Goal: Find specific page/section: Find specific page/section

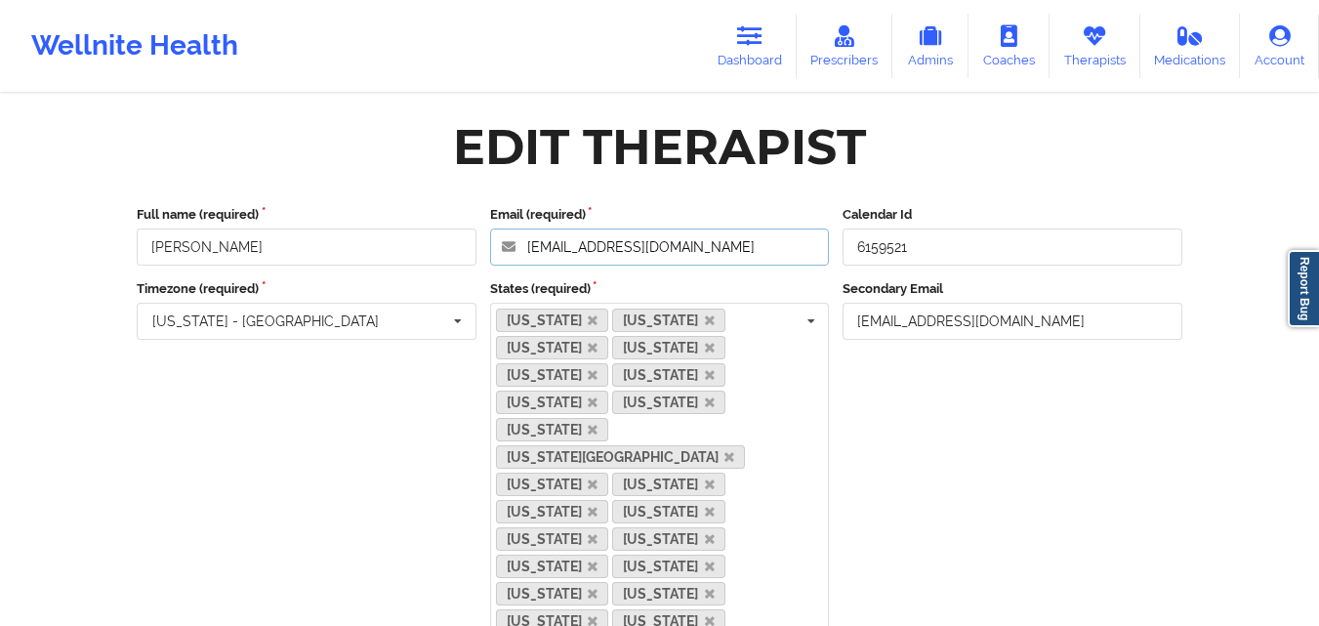
drag, startPoint x: 745, startPoint y: 245, endPoint x: 497, endPoint y: 234, distance: 248.3
click at [497, 234] on input "[EMAIL_ADDRESS][DOMAIN_NAME]" at bounding box center [660, 247] width 340 height 37
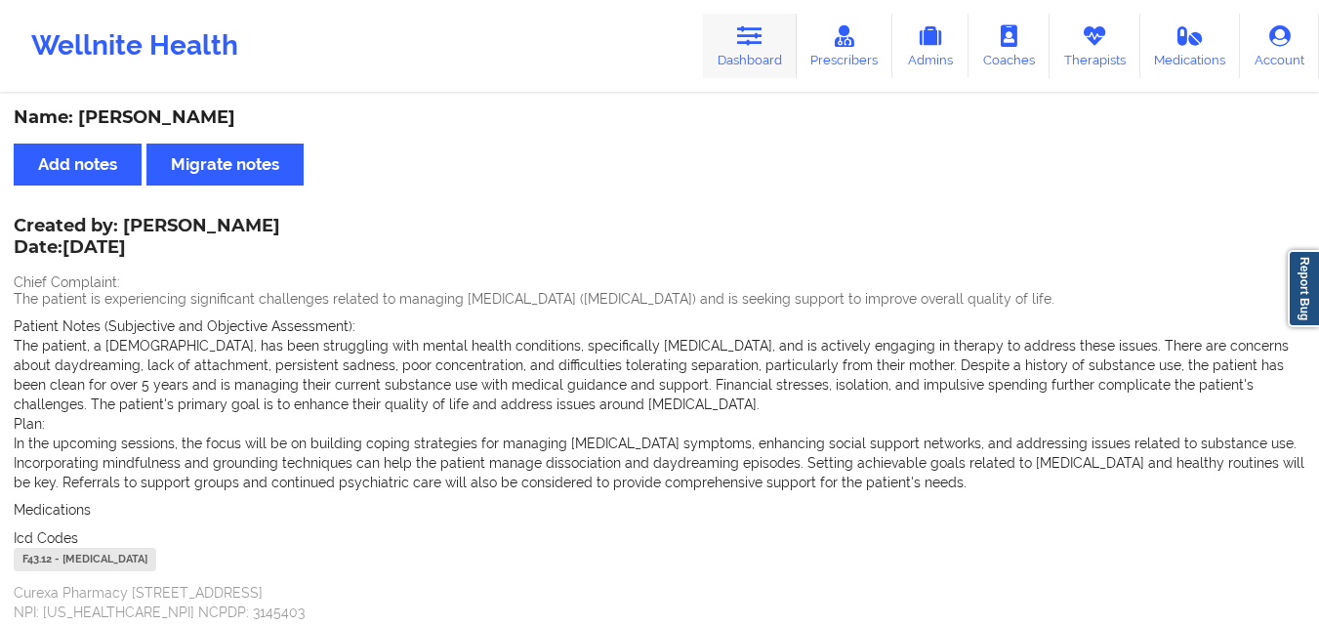
click at [770, 42] on link "Dashboard" at bounding box center [750, 46] width 94 height 64
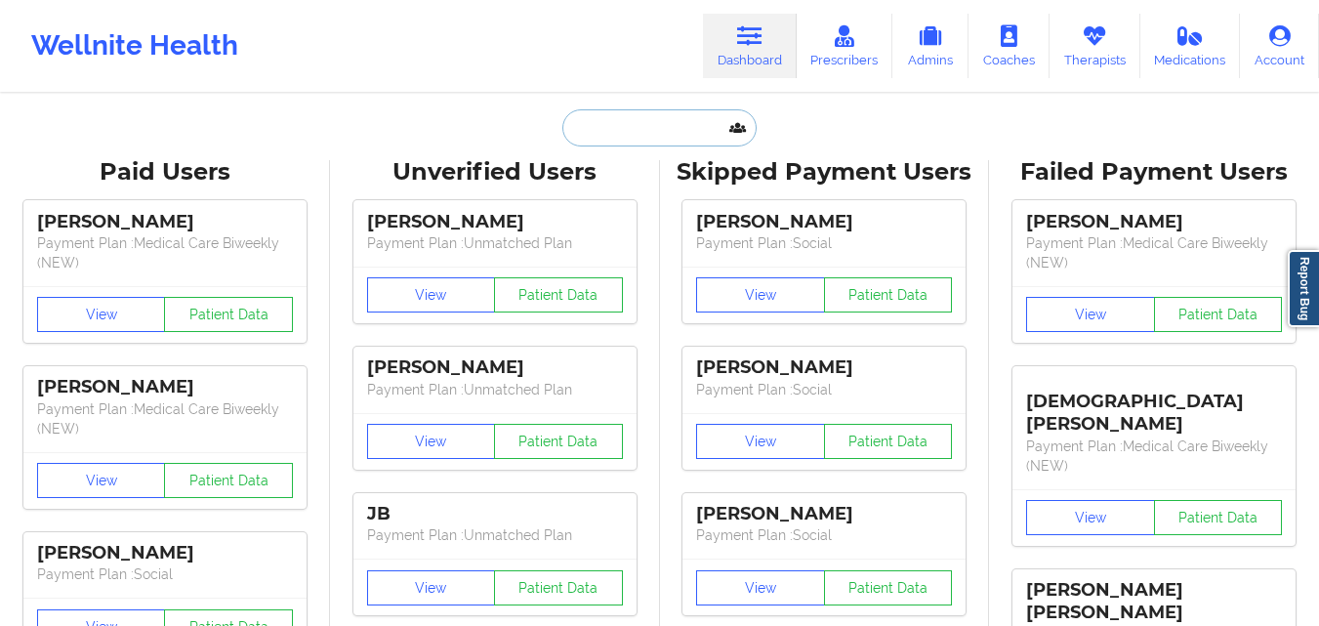
click at [633, 131] on input "text" at bounding box center [659, 127] width 193 height 37
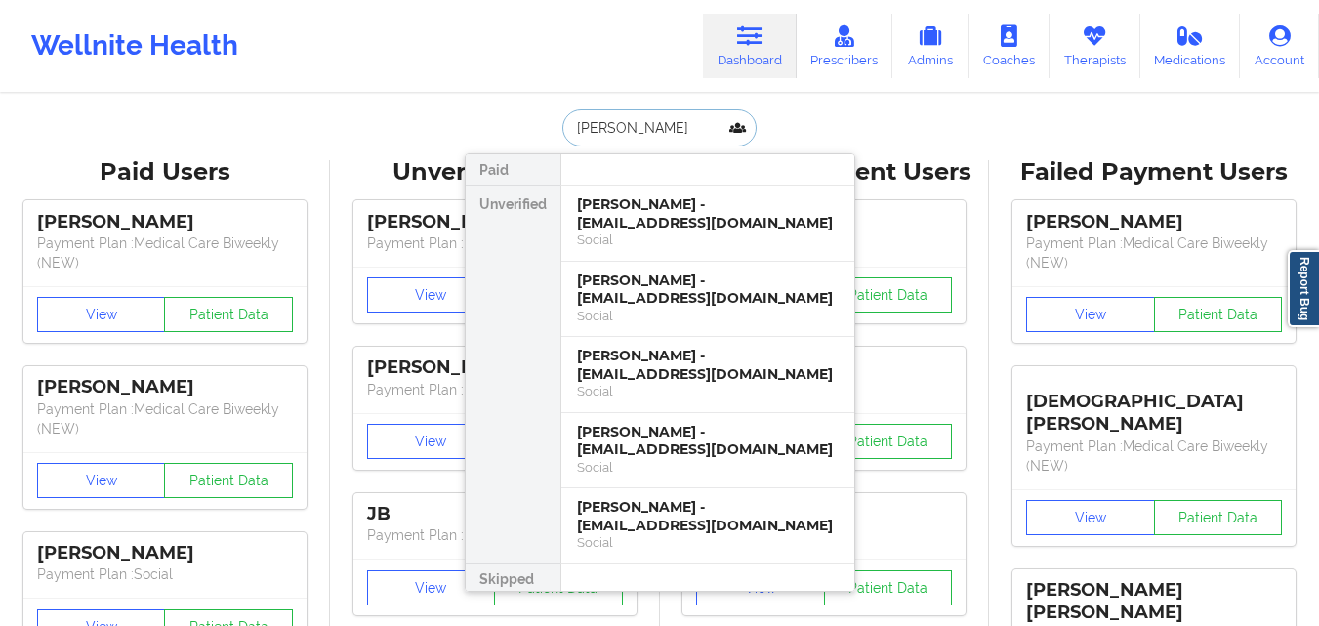
click at [676, 133] on input "kuhn" at bounding box center [659, 127] width 193 height 37
type input "james c"
click at [689, 206] on div "James C Clyde - codyclyde5@gmail.com" at bounding box center [708, 213] width 262 height 36
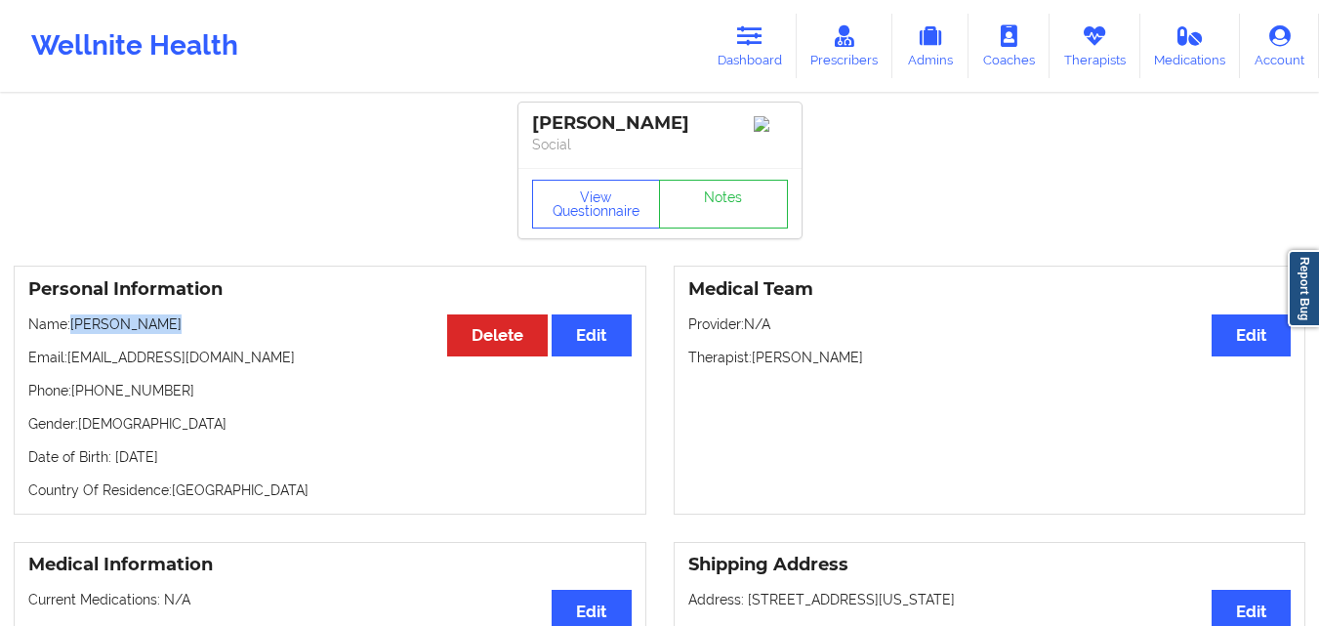
drag, startPoint x: 73, startPoint y: 335, endPoint x: 194, endPoint y: 325, distance: 121.5
click at [194, 325] on p "Name: James C Clyde" at bounding box center [330, 324] width 604 height 20
copy p "James C Clyde"
click at [752, 40] on icon at bounding box center [749, 35] width 25 height 21
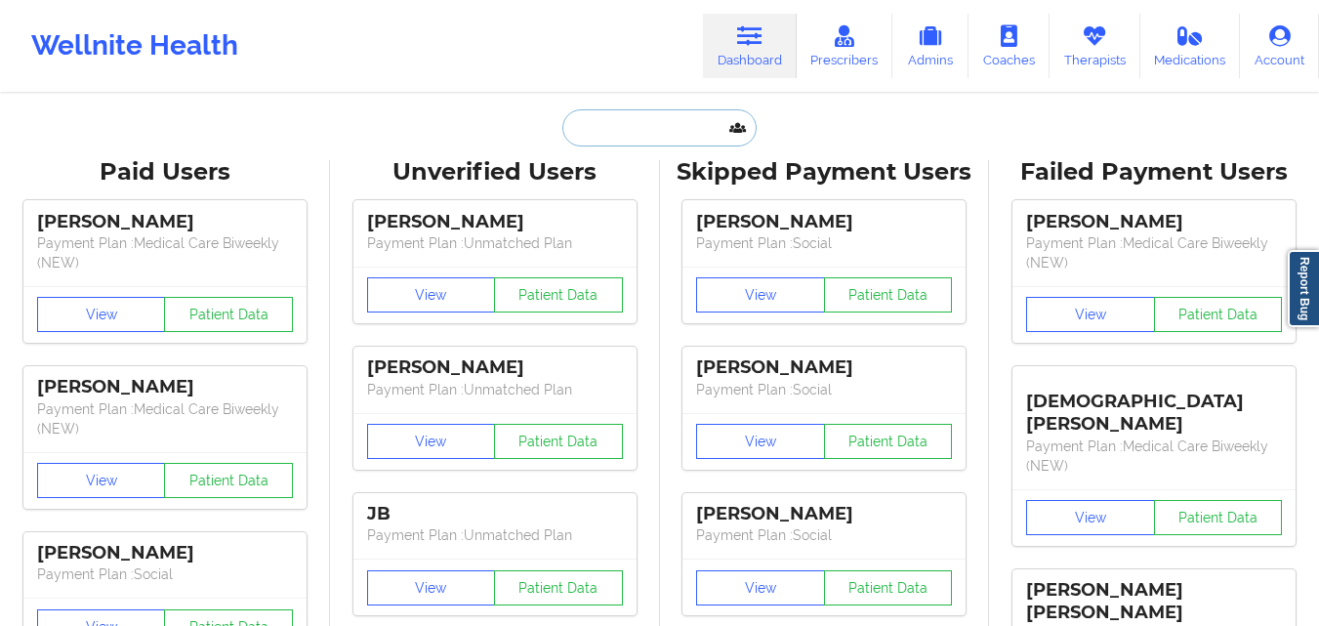
click at [621, 145] on input "text" at bounding box center [659, 127] width 193 height 37
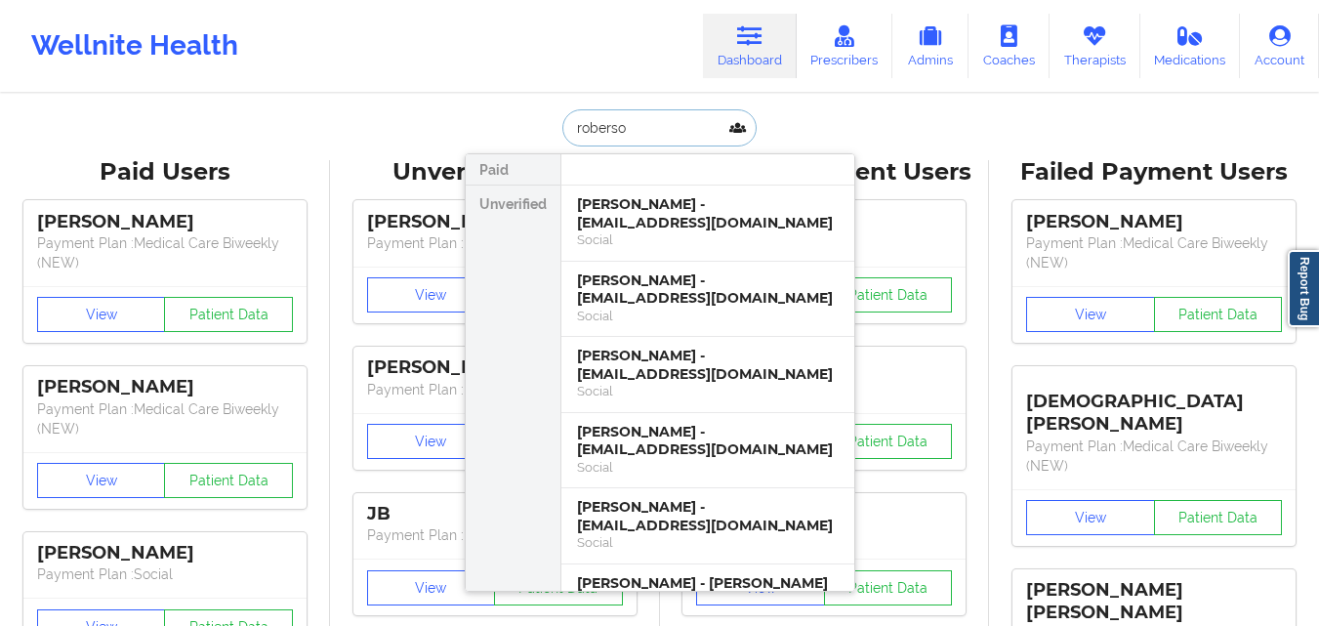
type input "roberson"
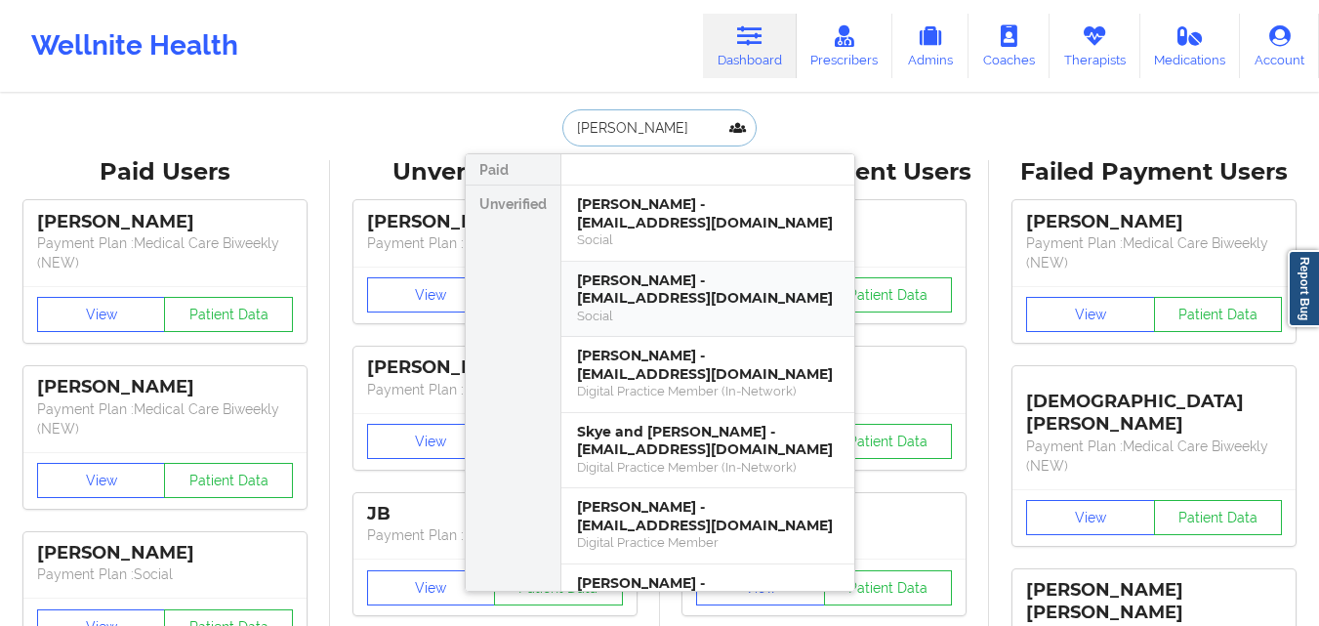
click at [660, 298] on div "Ashley Roberson - aroberson067@gmail.com" at bounding box center [708, 290] width 262 height 36
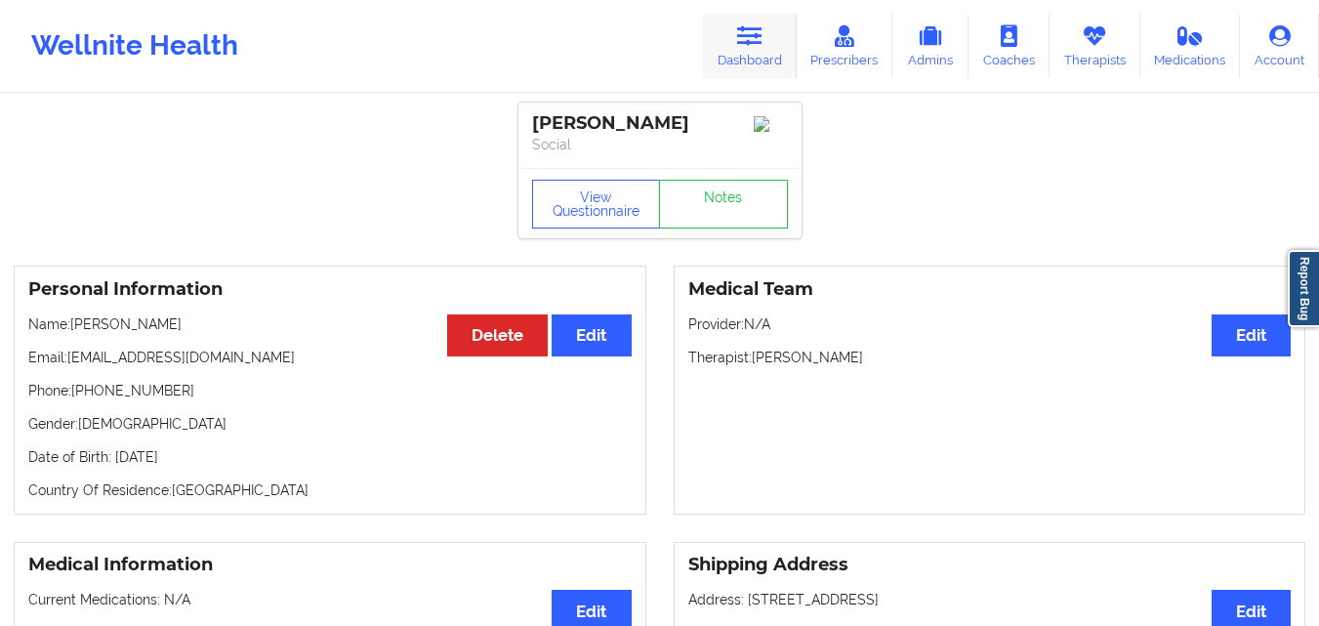
click at [745, 67] on link "Dashboard" at bounding box center [750, 46] width 94 height 64
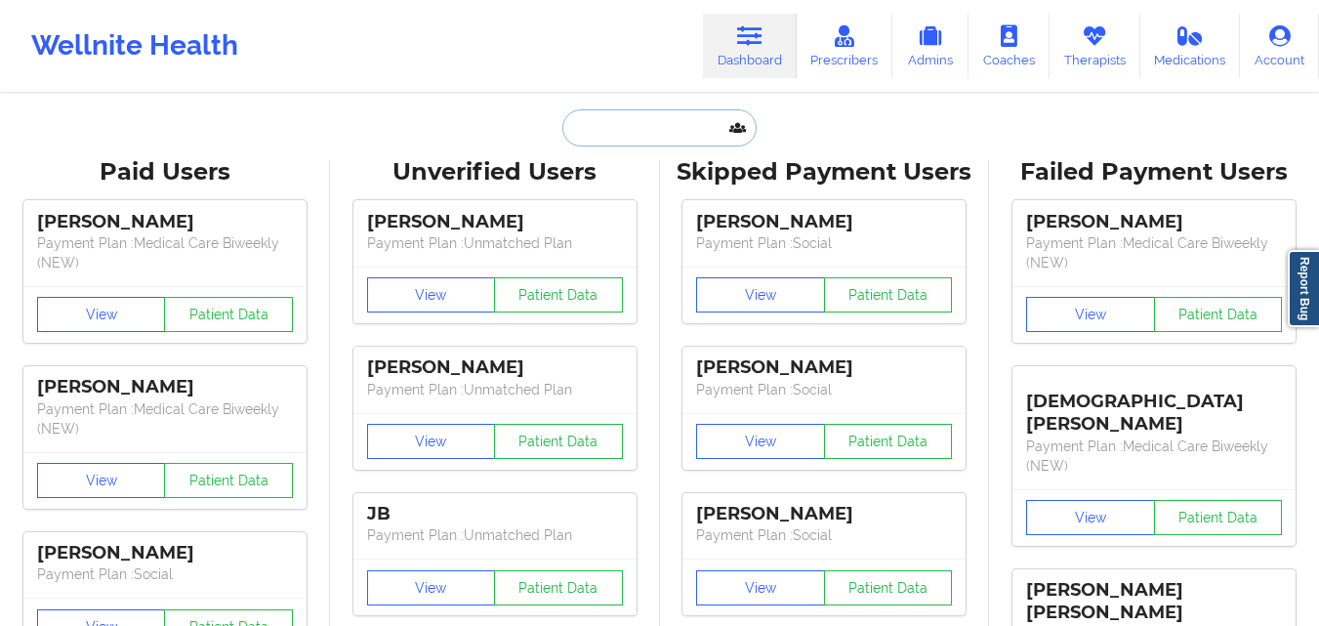
click at [646, 126] on input "text" at bounding box center [659, 127] width 193 height 37
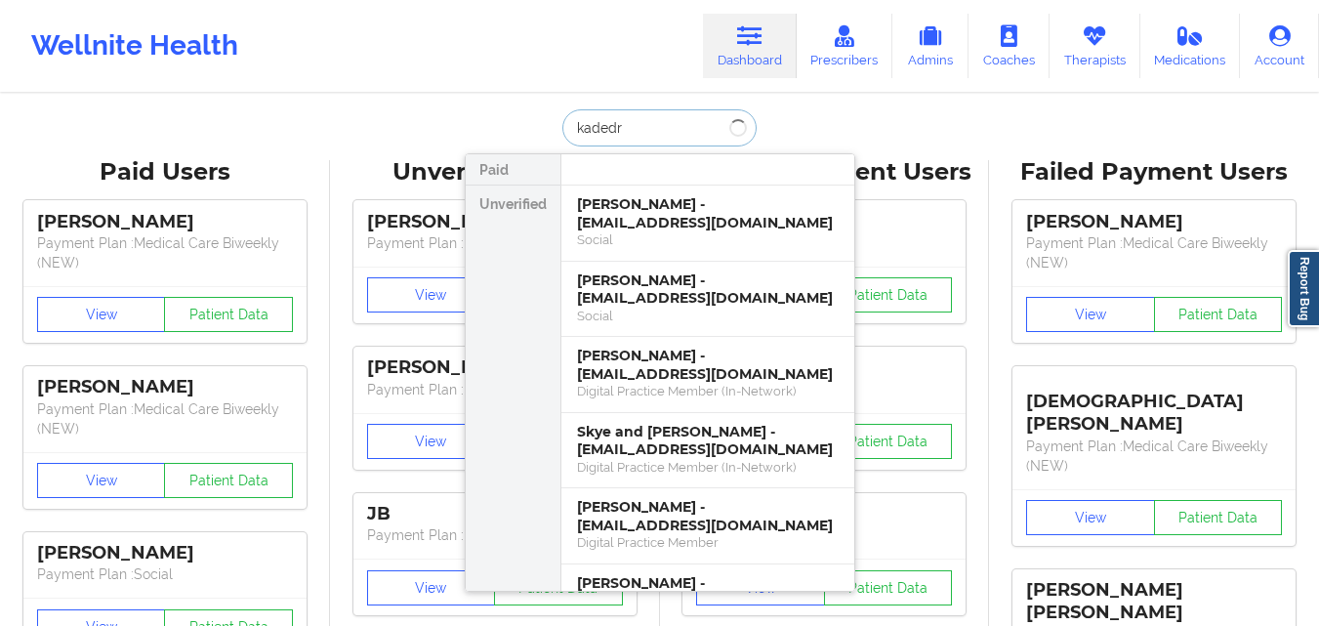
type input "kadedra"
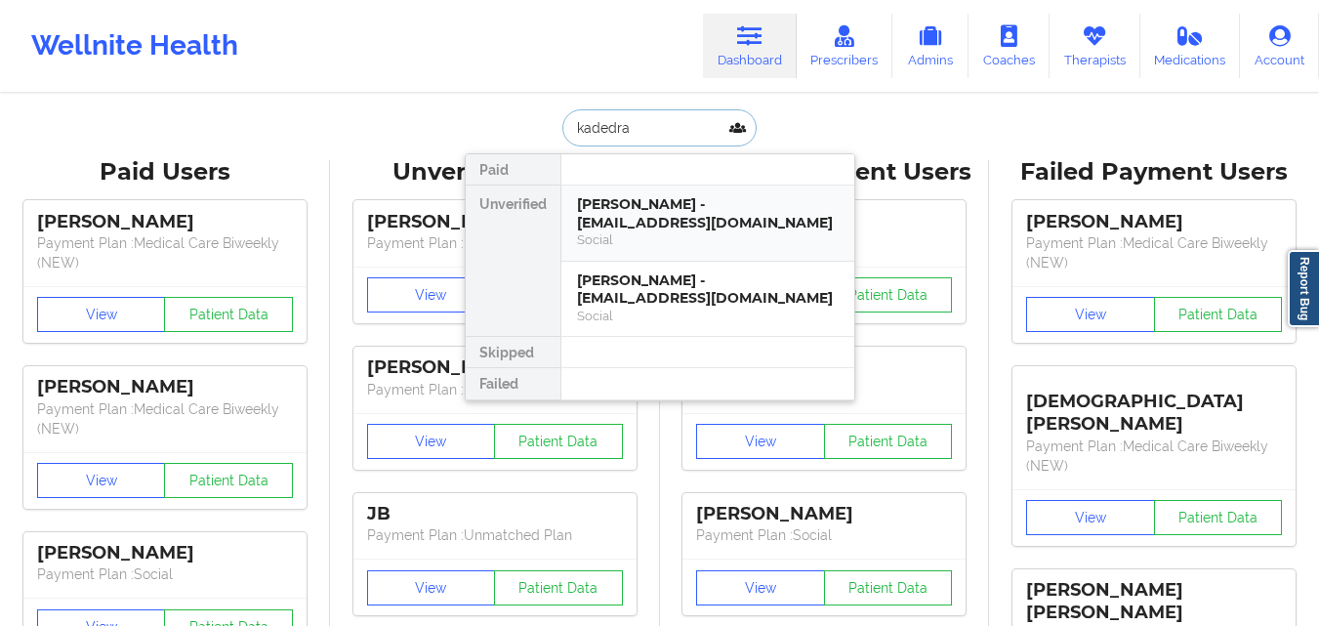
click at [661, 225] on div "Kadedra James - jameskadedra@icloud.com" at bounding box center [708, 213] width 262 height 36
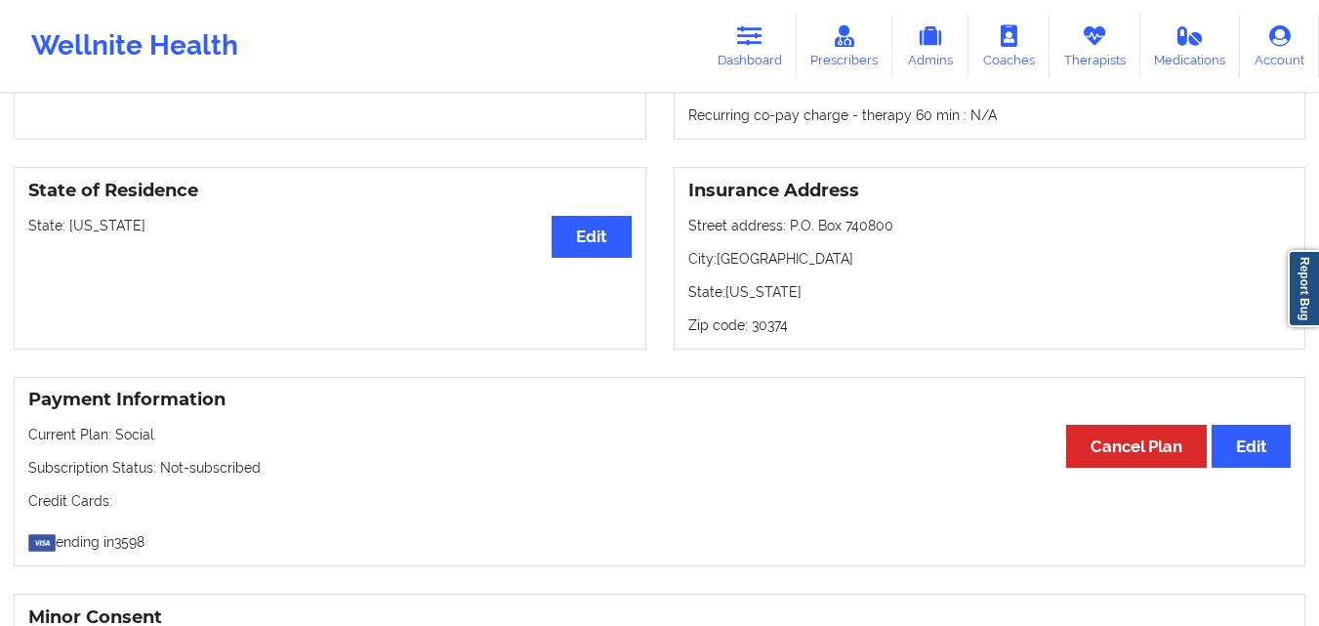
scroll to position [765, 0]
click at [763, 37] on icon at bounding box center [749, 35] width 25 height 21
click at [749, 48] on link "Dashboard" at bounding box center [750, 46] width 94 height 64
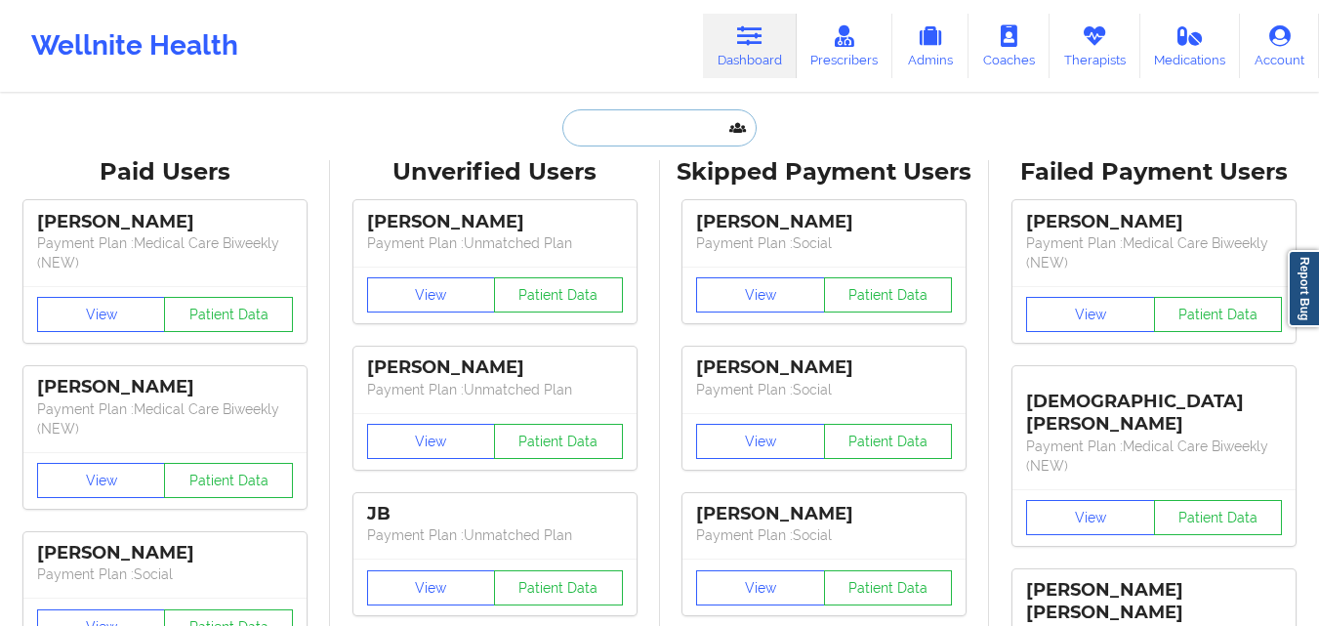
click at [655, 131] on input "text" at bounding box center [659, 127] width 193 height 37
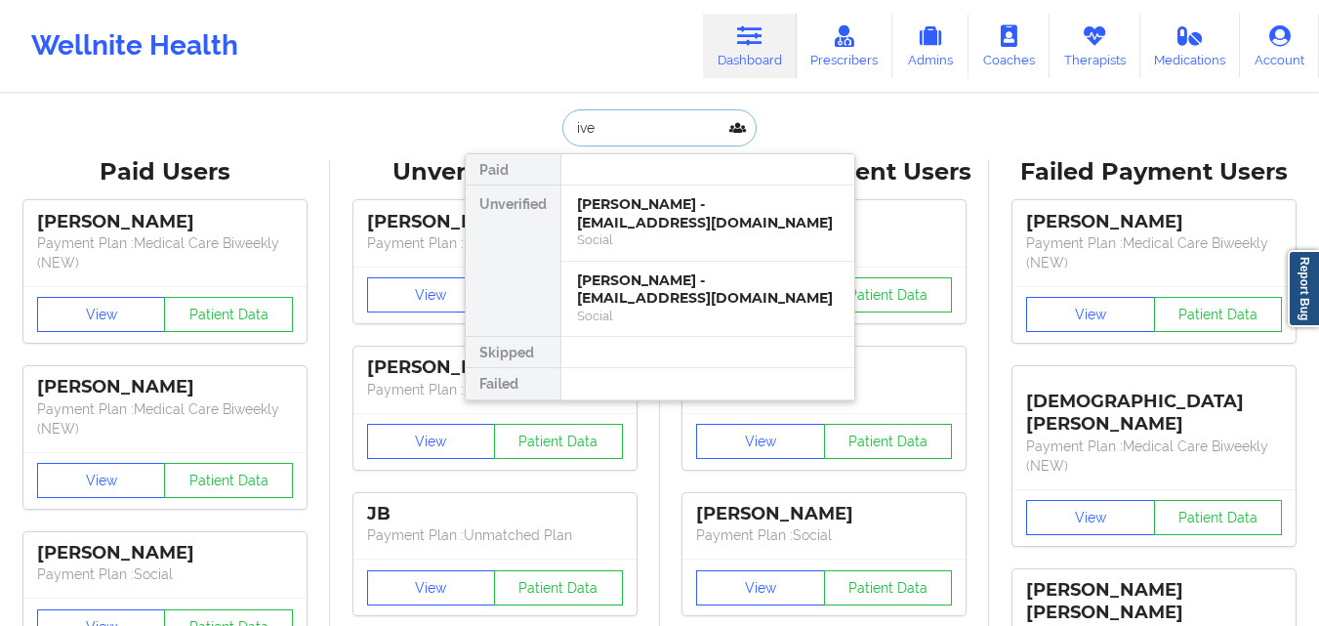
type input "ivee"
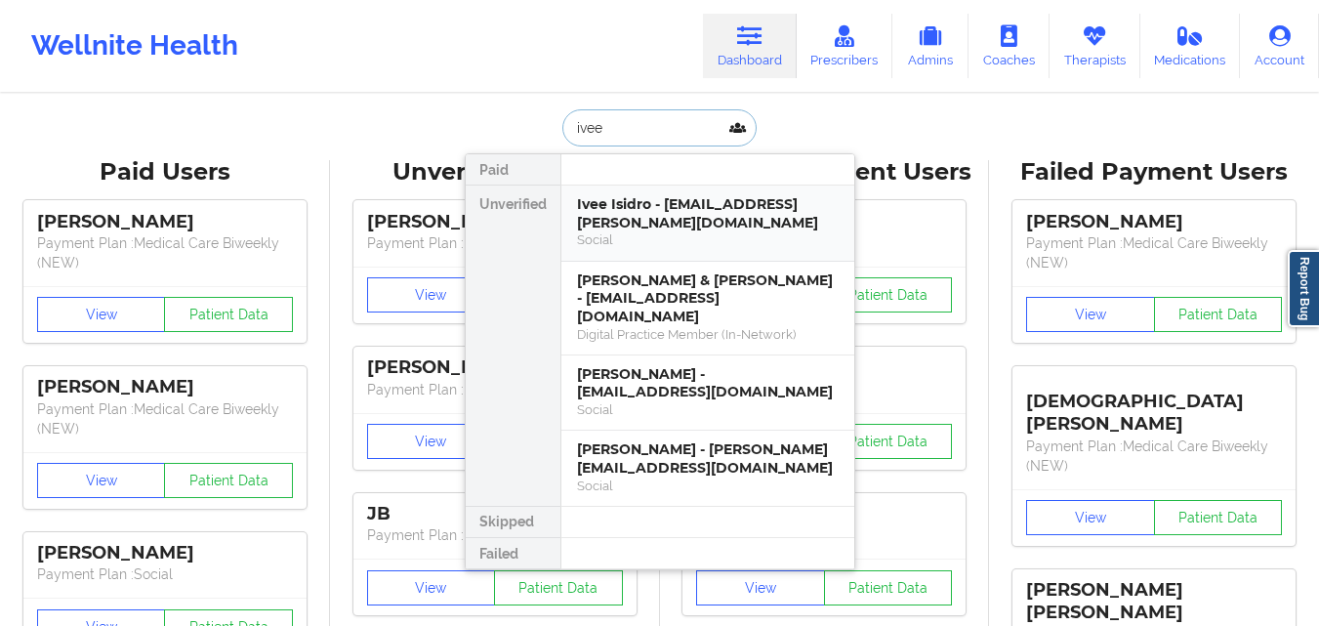
click at [671, 208] on div "Ivee Isidro - ivee.isidro@gmail.com" at bounding box center [708, 213] width 262 height 36
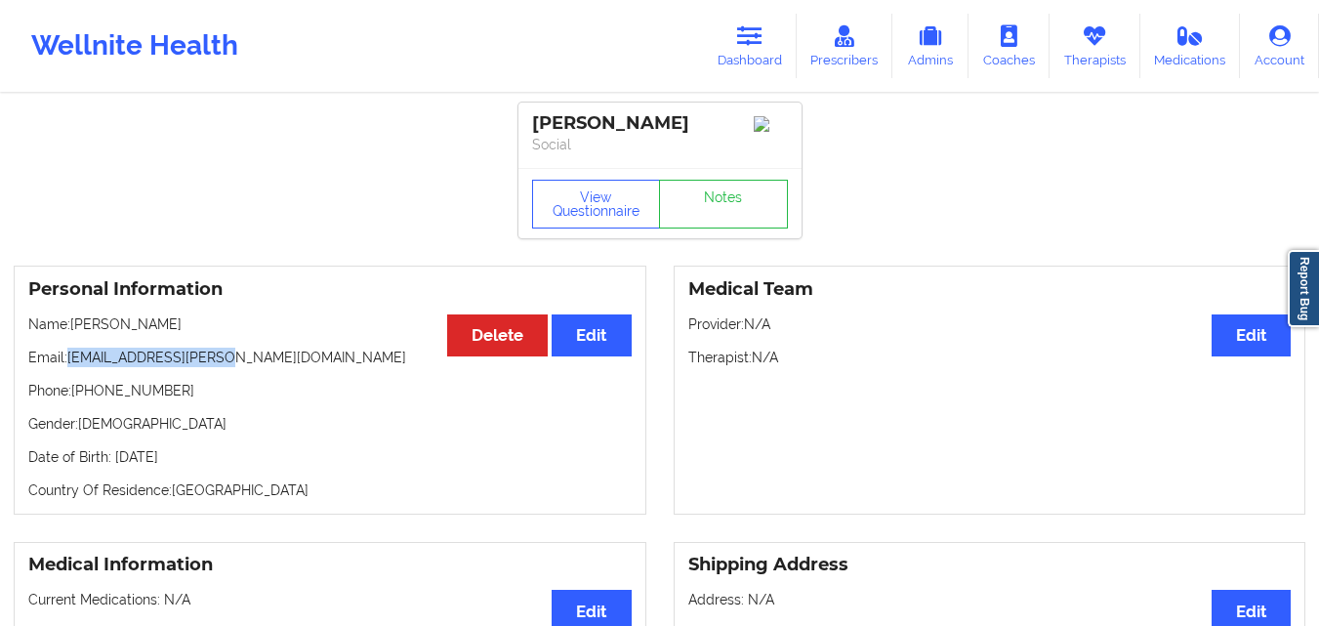
drag, startPoint x: 68, startPoint y: 363, endPoint x: 221, endPoint y: 357, distance: 152.5
click at [221, 357] on p "Email: ivee.isidro@gmail.com" at bounding box center [330, 358] width 604 height 20
copy p "ivee.isidro@gmail.com"
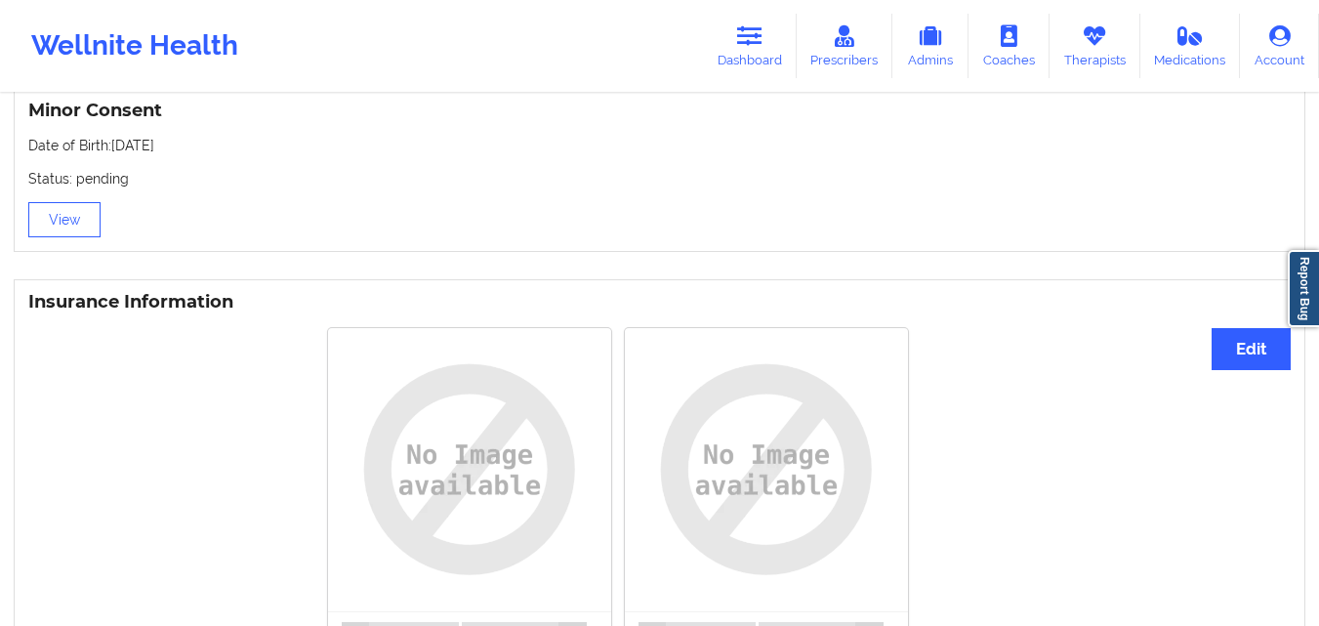
scroll to position [1275, 0]
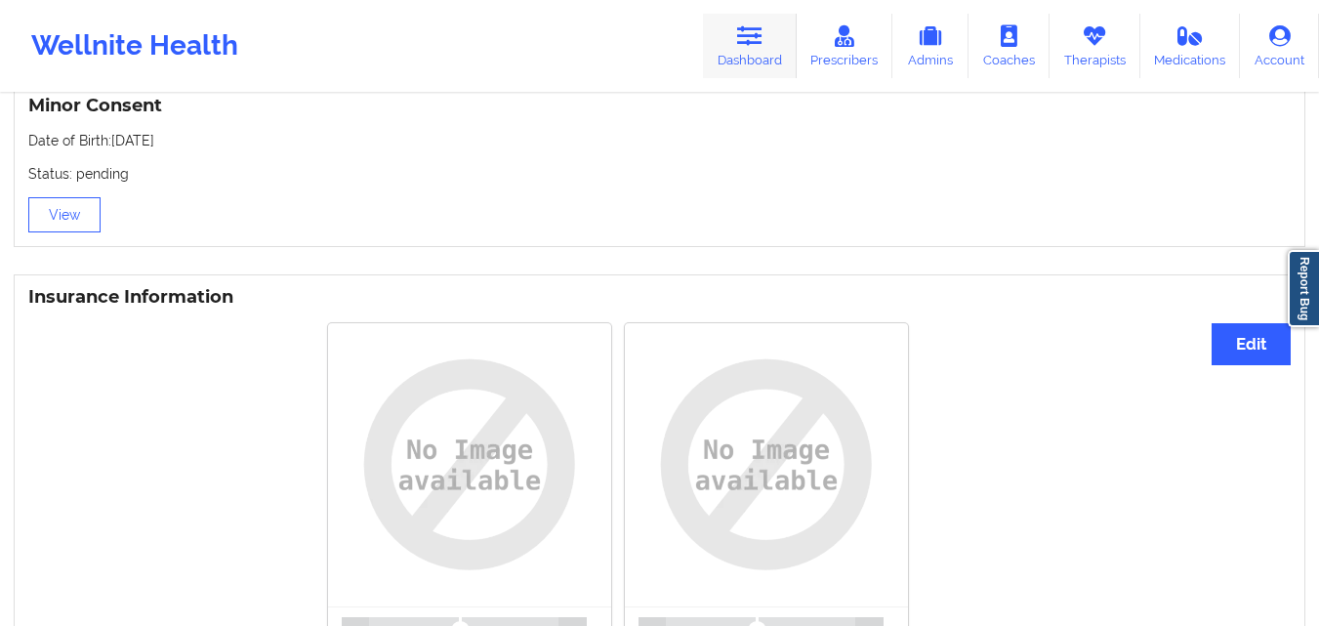
click at [780, 39] on link "Dashboard" at bounding box center [750, 46] width 94 height 64
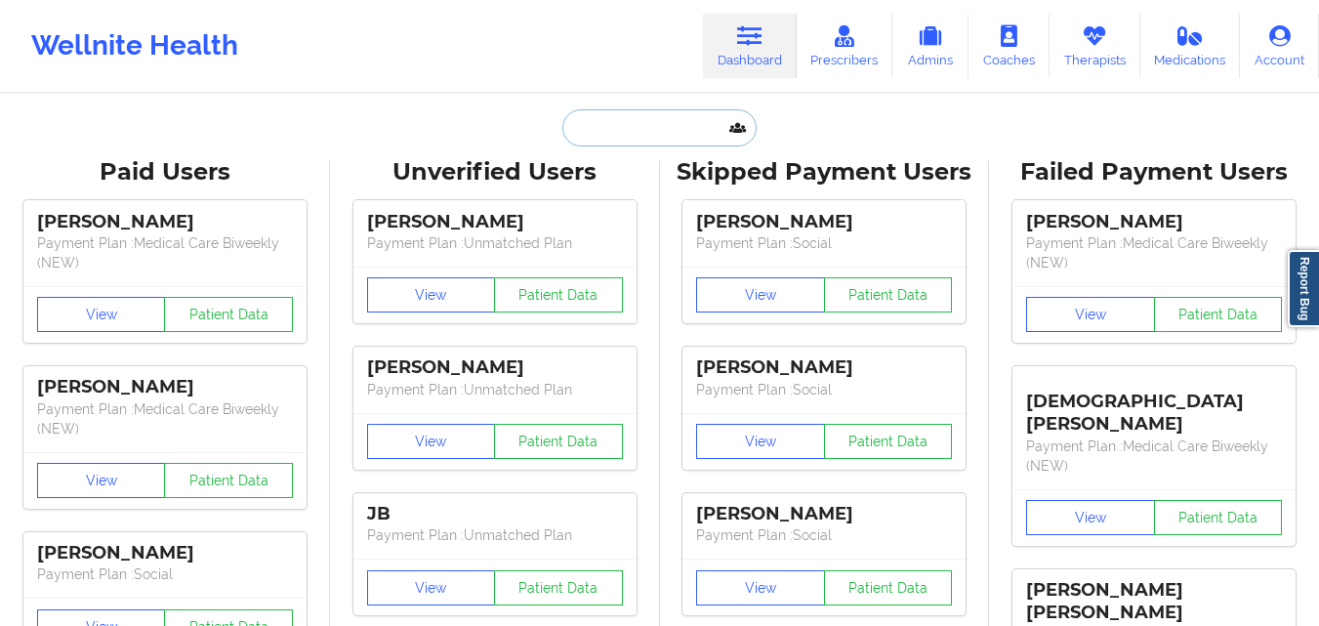
click at [673, 121] on input "text" at bounding box center [659, 127] width 193 height 37
paste input "acampana@sc.younglife.org"
type input "acampana@sc.younglife.org"
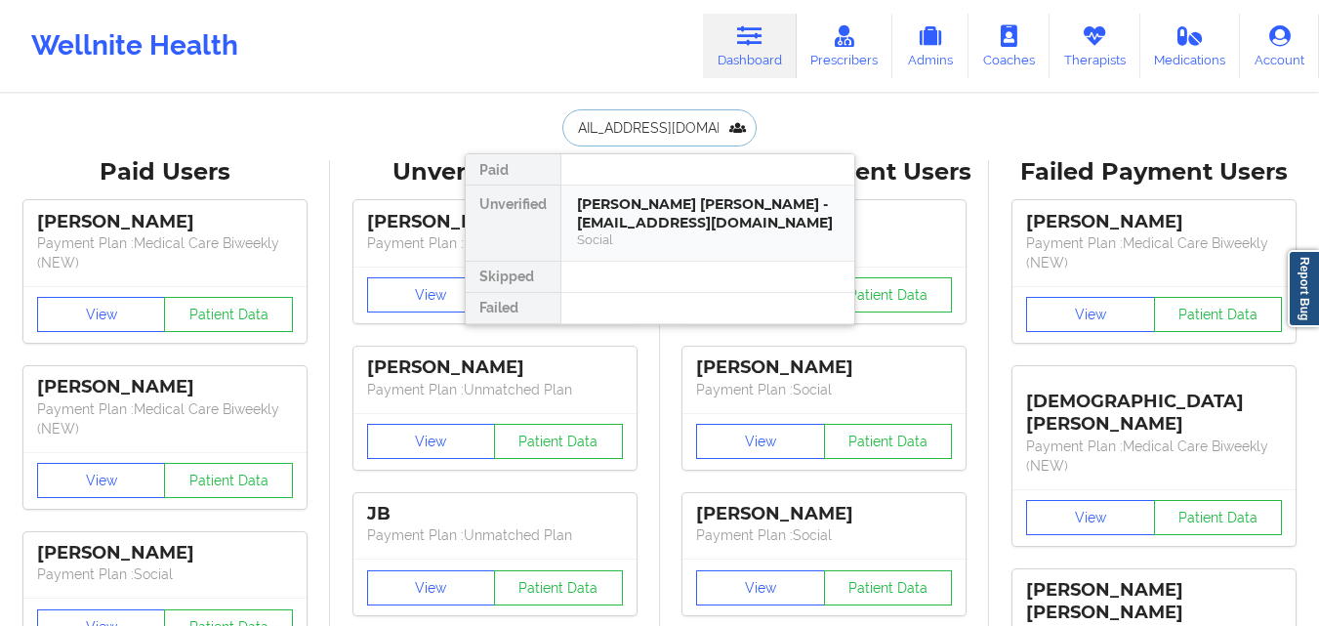
click at [701, 230] on div "Antonio Enrique Campana - acampana@sc.younglife.org" at bounding box center [708, 213] width 262 height 36
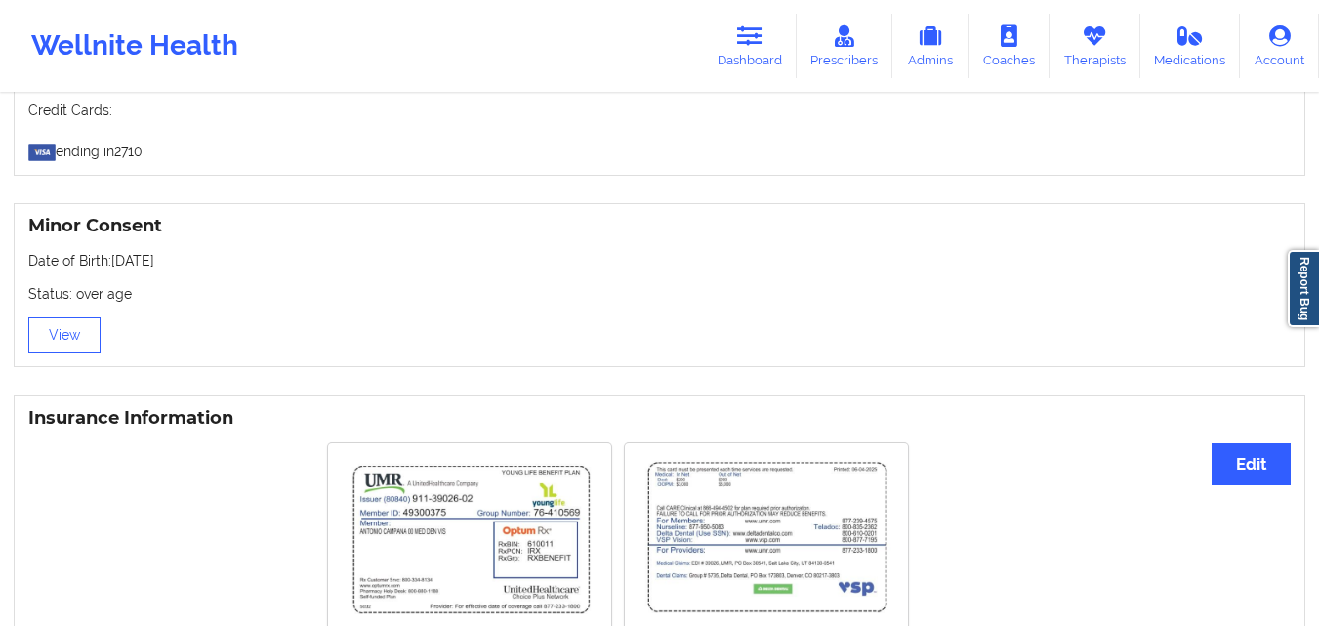
scroll to position [1177, 0]
click at [755, 33] on icon at bounding box center [749, 35] width 25 height 21
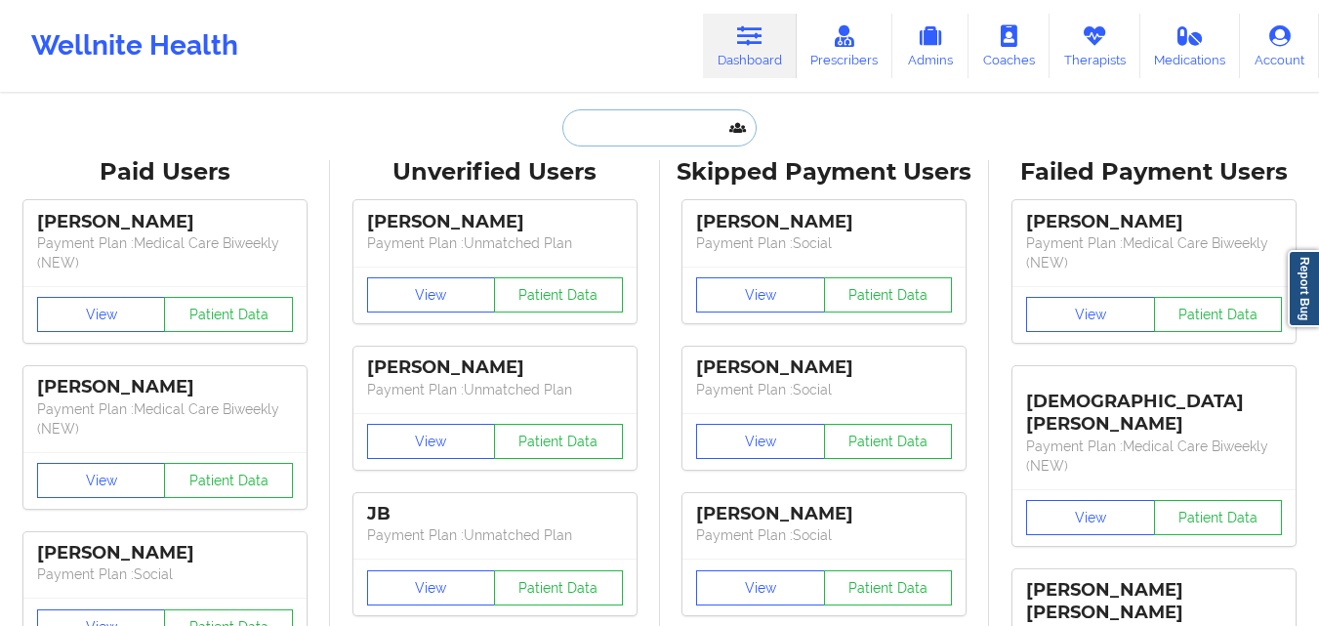
click at [667, 138] on input "text" at bounding box center [659, 127] width 193 height 37
paste input "Erica Hyde"
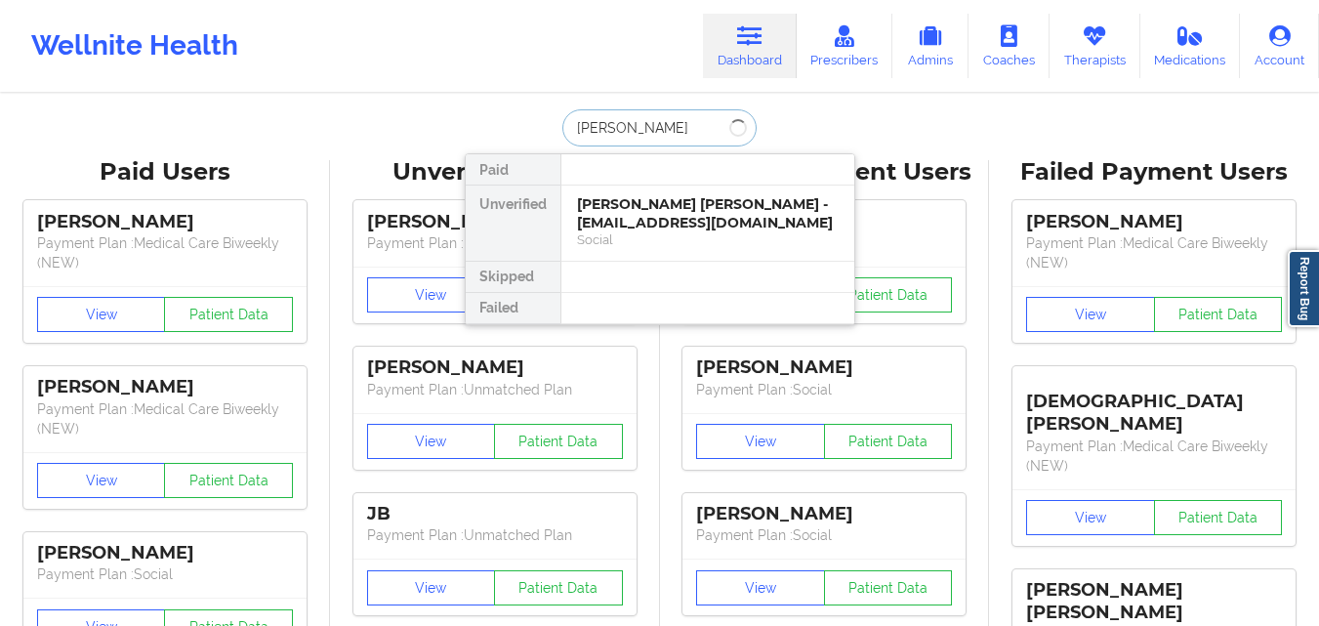
type input "Erica Hyde"
click at [673, 231] on div "Social" at bounding box center [708, 239] width 262 height 17
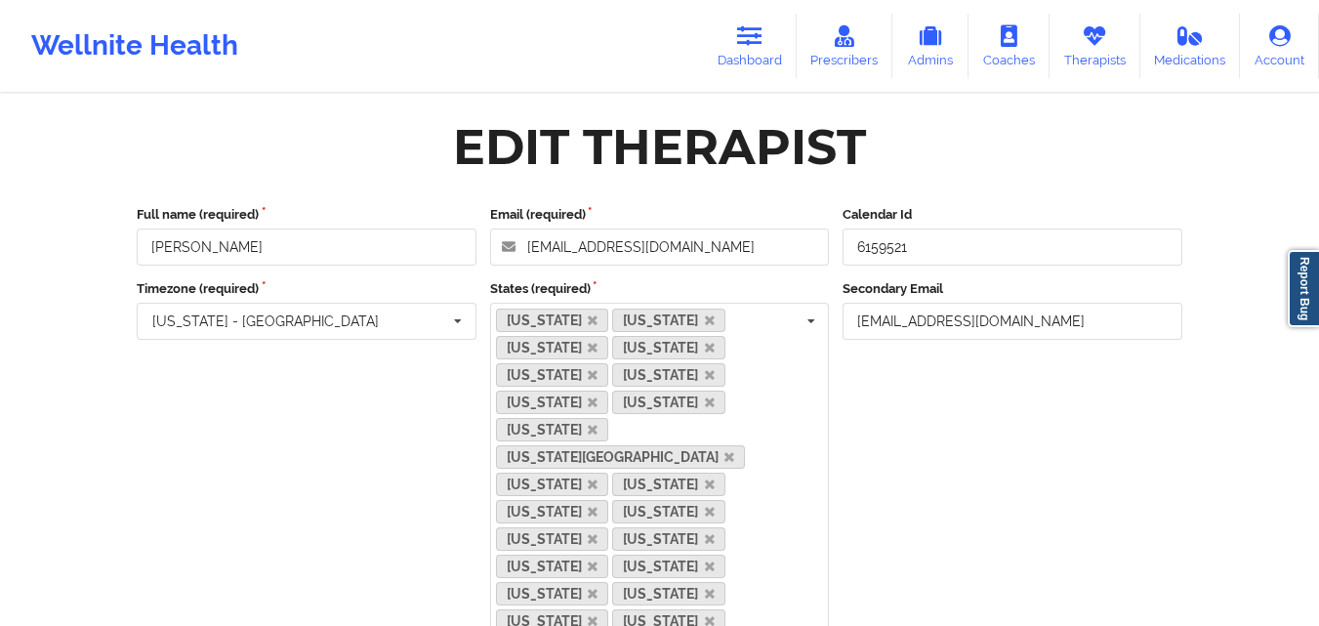
click at [1099, 154] on div "Edit Therapist" at bounding box center [659, 147] width 1073 height 62
click at [1099, 28] on icon at bounding box center [1094, 35] width 25 height 21
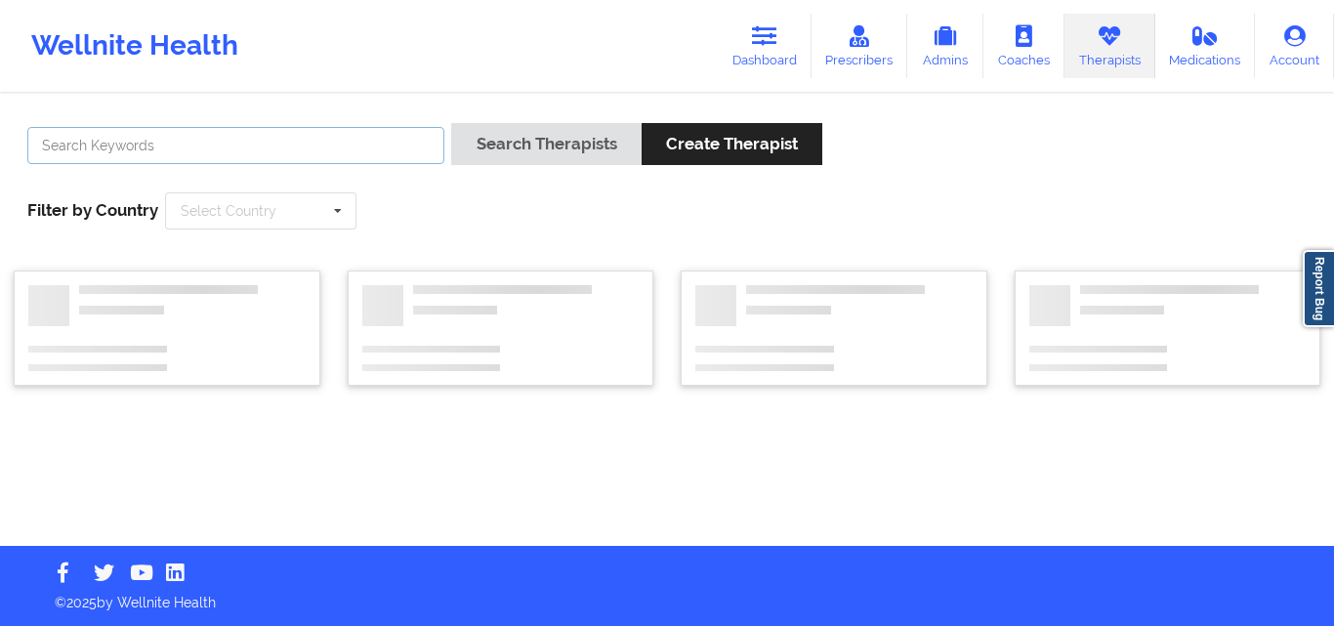
click at [412, 152] on input "text" at bounding box center [235, 145] width 417 height 37
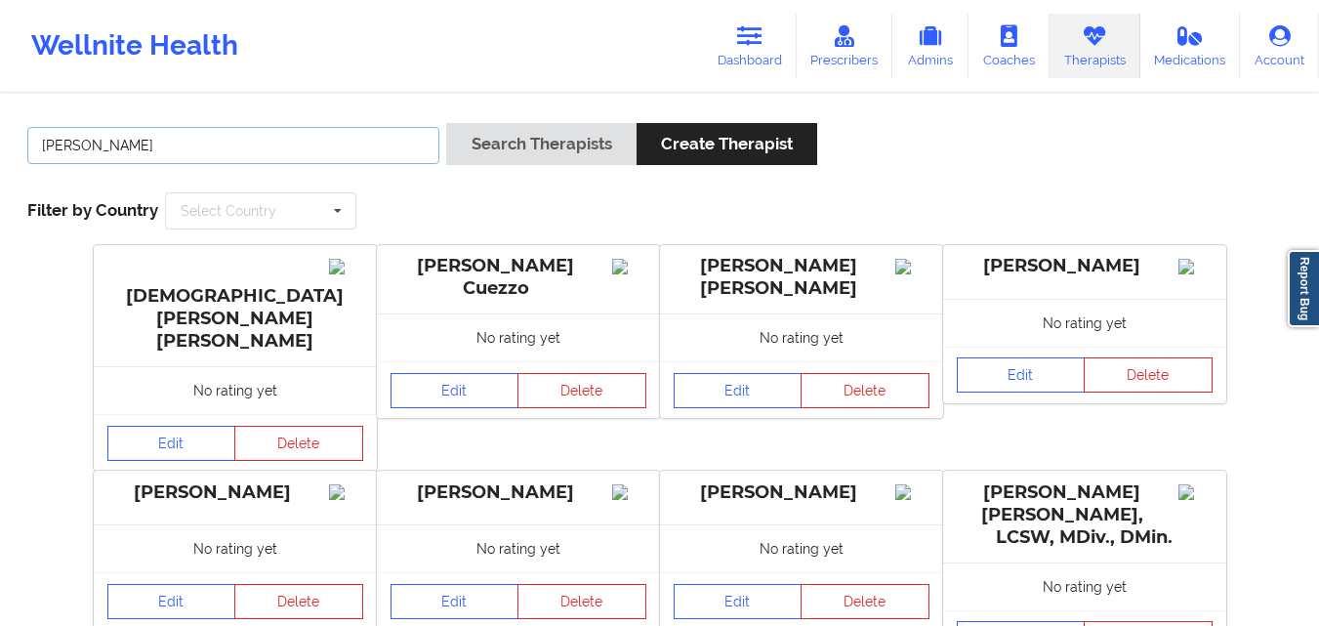
type input "yvette dixon"
click at [446, 123] on button "Search Therapists" at bounding box center [540, 144] width 189 height 42
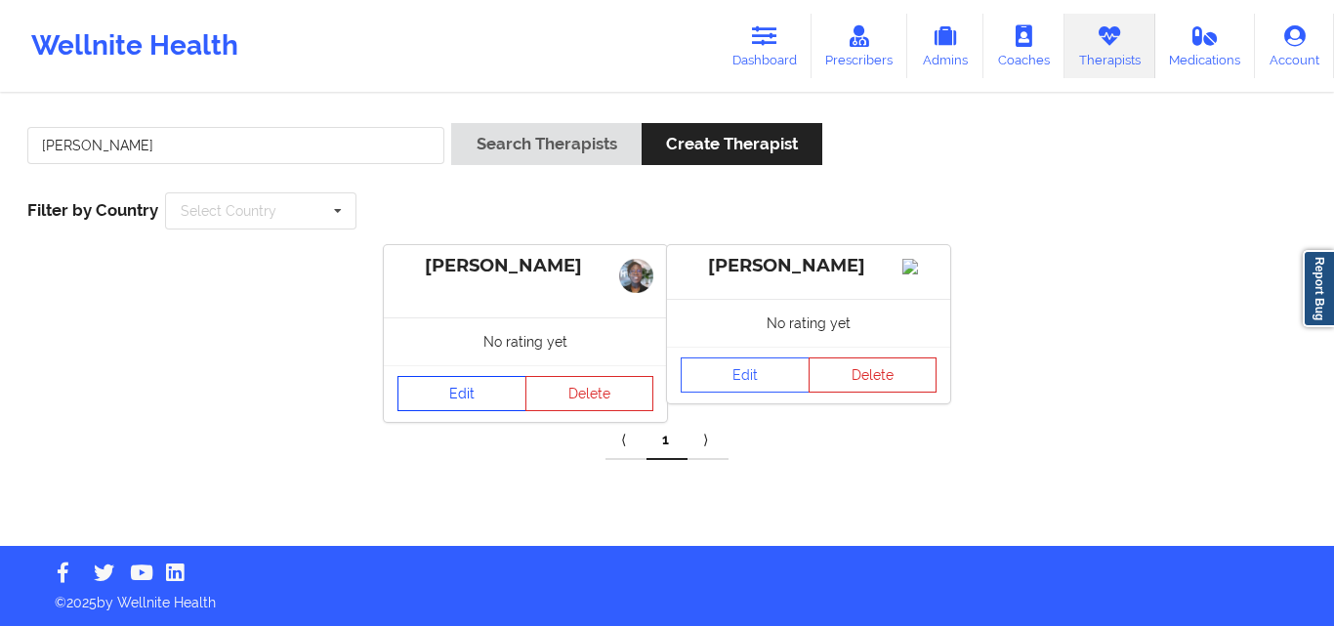
click at [489, 388] on link "Edit" at bounding box center [461, 393] width 129 height 35
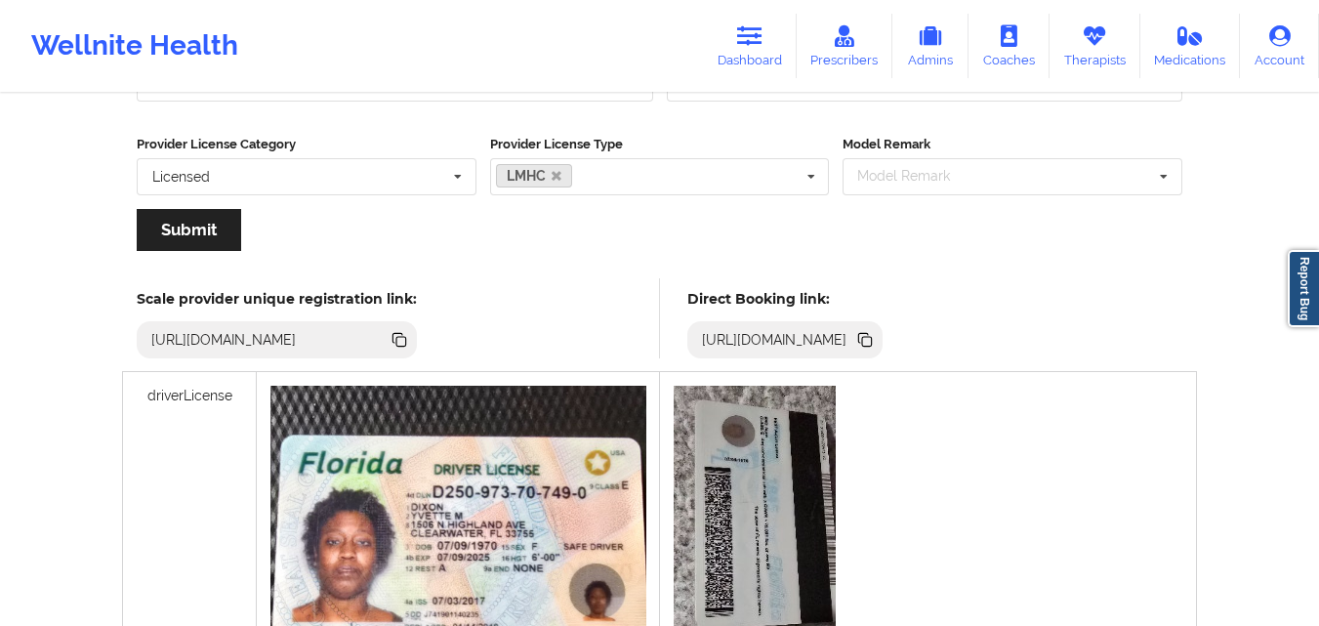
scroll to position [395, 0]
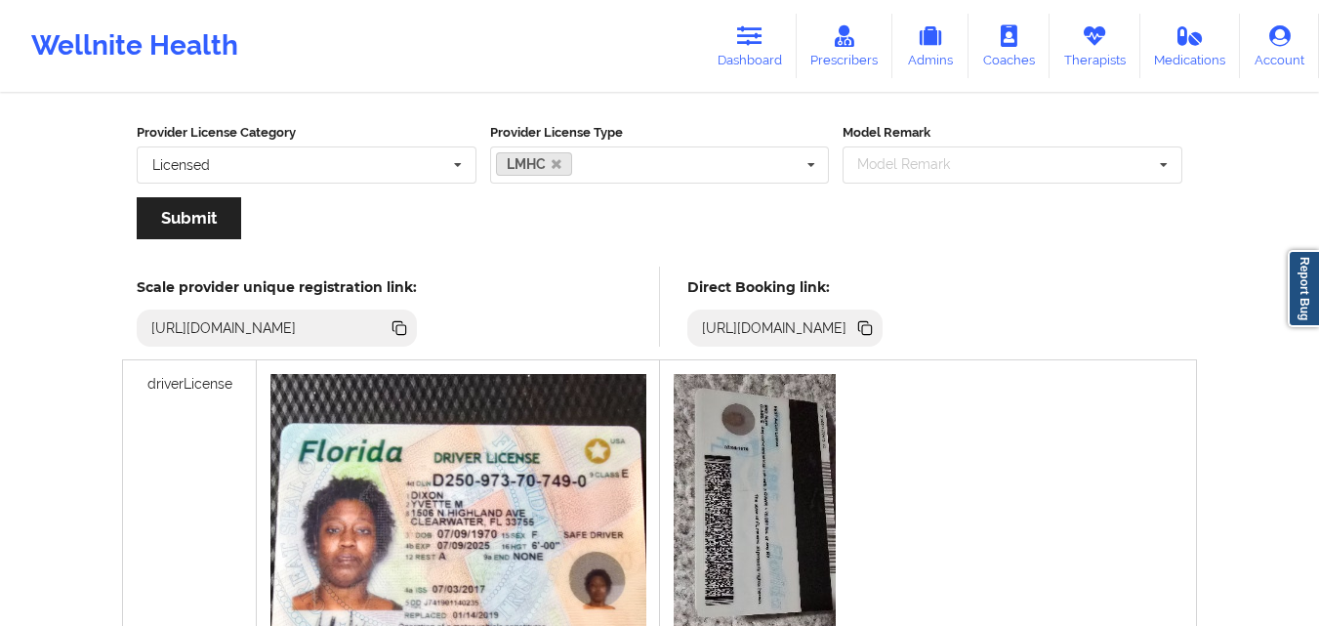
click at [872, 329] on icon at bounding box center [867, 330] width 10 height 10
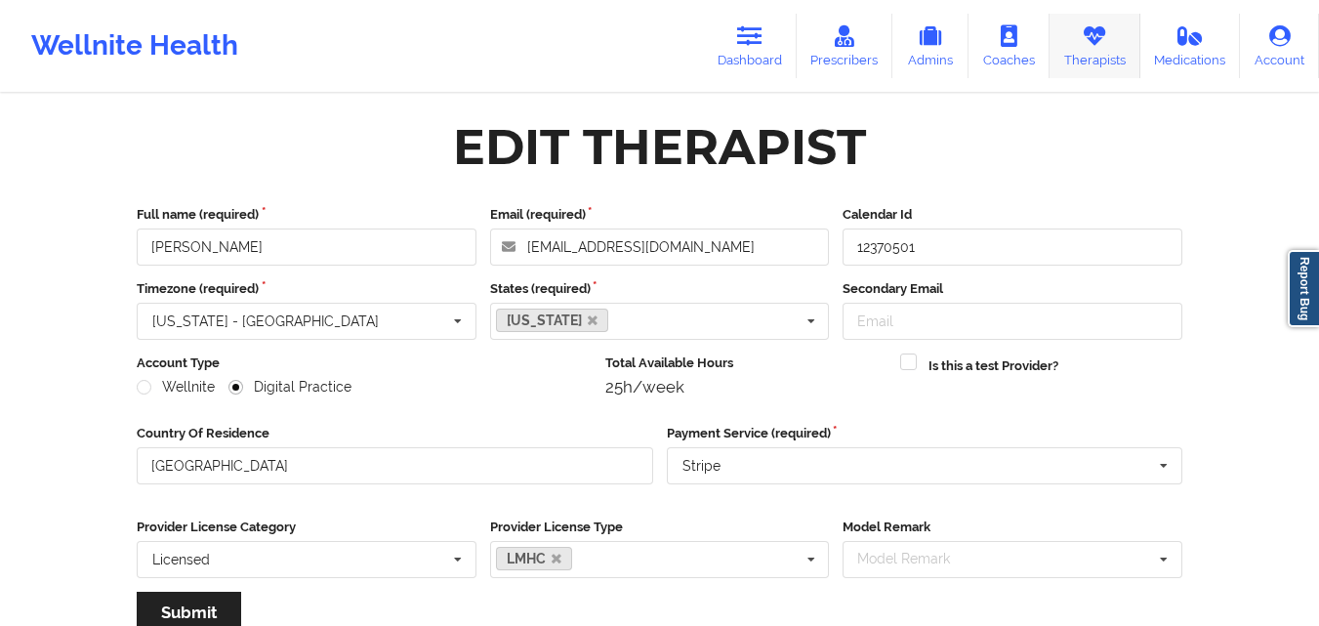
click at [1110, 55] on link "Therapists" at bounding box center [1095, 46] width 91 height 64
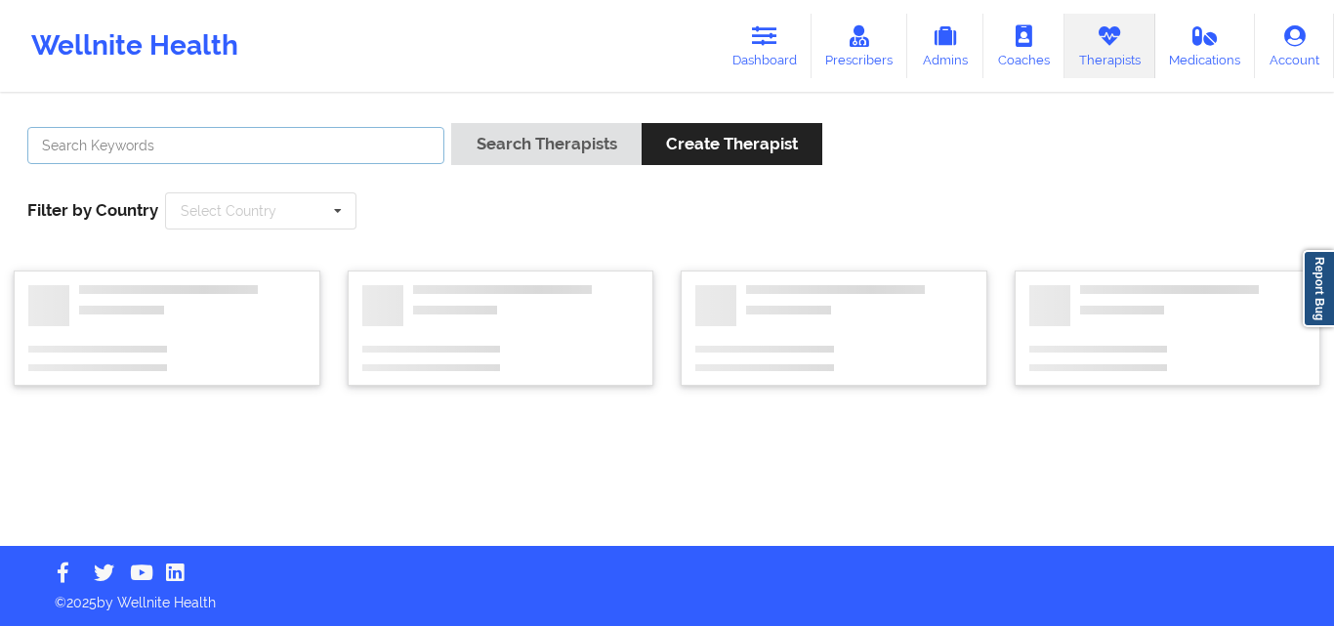
click at [222, 147] on input "text" at bounding box center [235, 145] width 417 height 37
paste input "Tara Cayll"
type input "Tara Cayll"
click at [451, 123] on button "Search Therapists" at bounding box center [545, 144] width 189 height 42
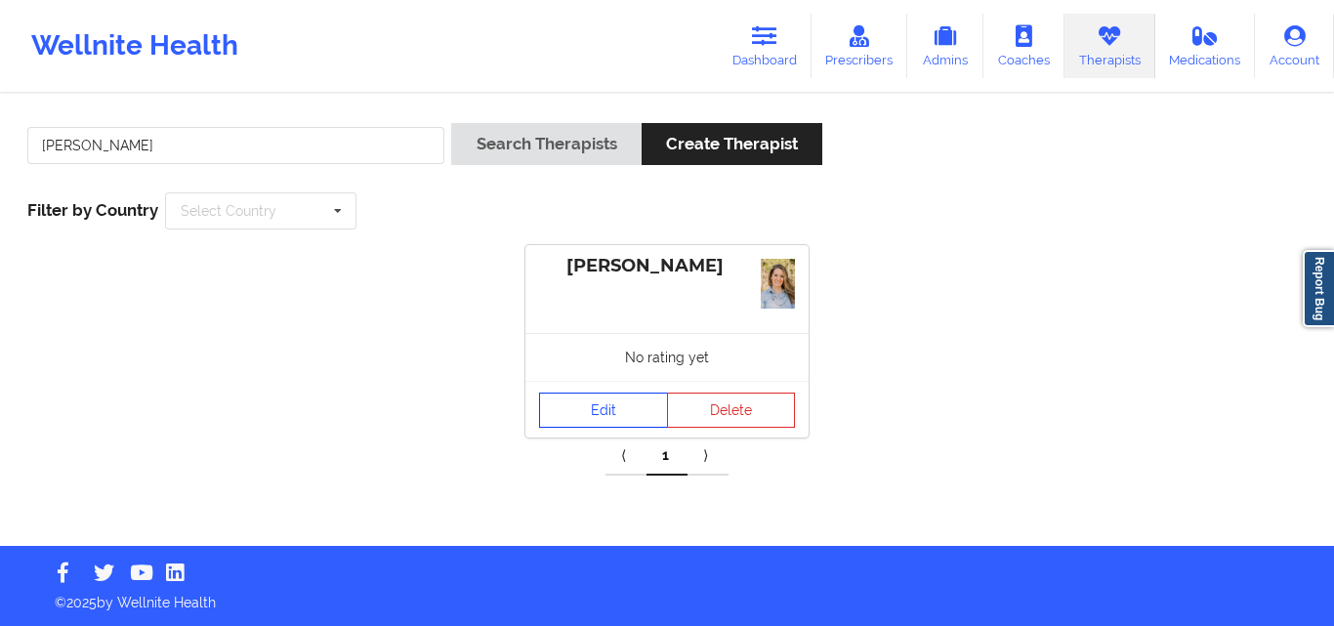
click at [591, 404] on link "Edit" at bounding box center [603, 410] width 129 height 35
